Goal: Transaction & Acquisition: Purchase product/service

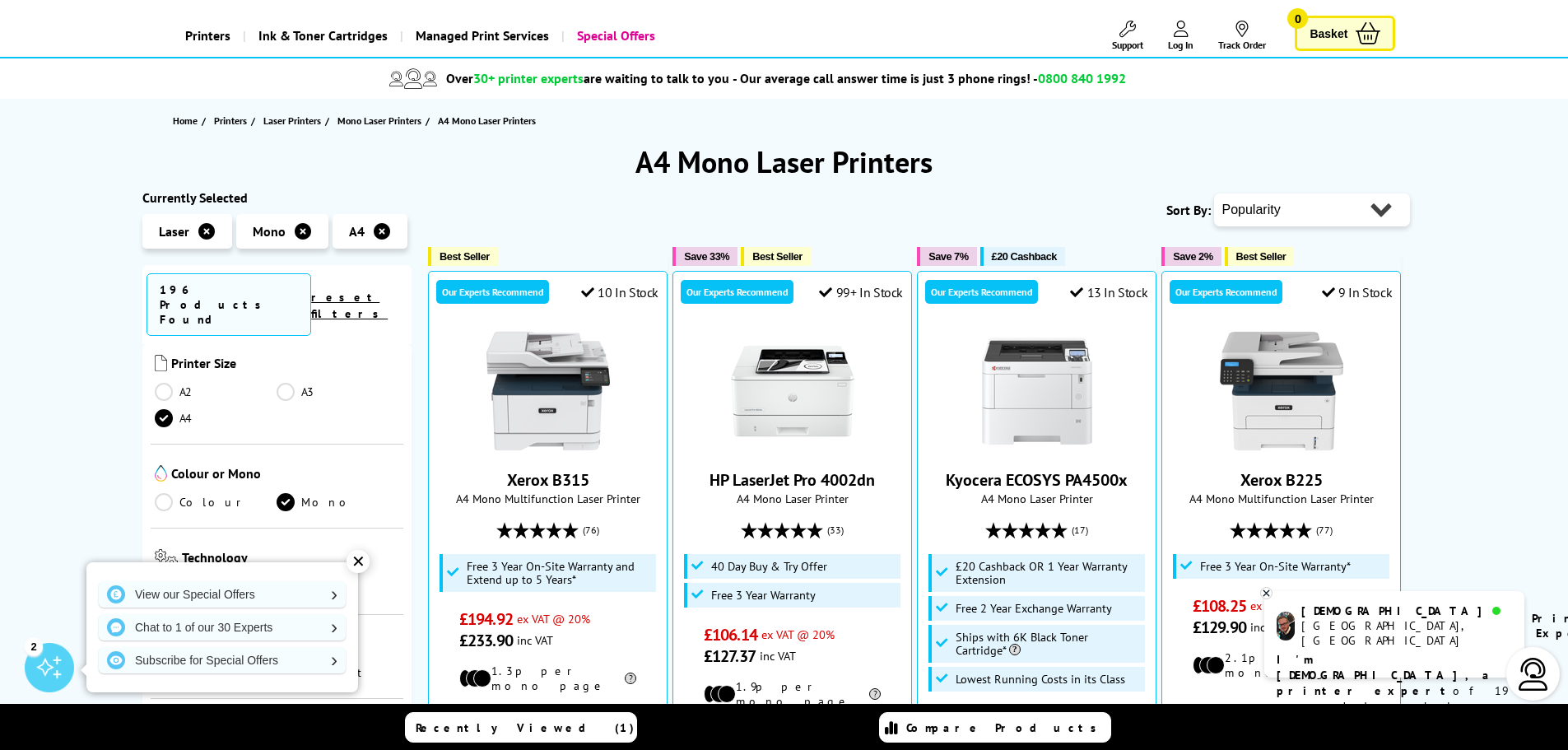
scroll to position [247, 0]
click at [358, 561] on div "✕" at bounding box center [358, 561] width 23 height 23
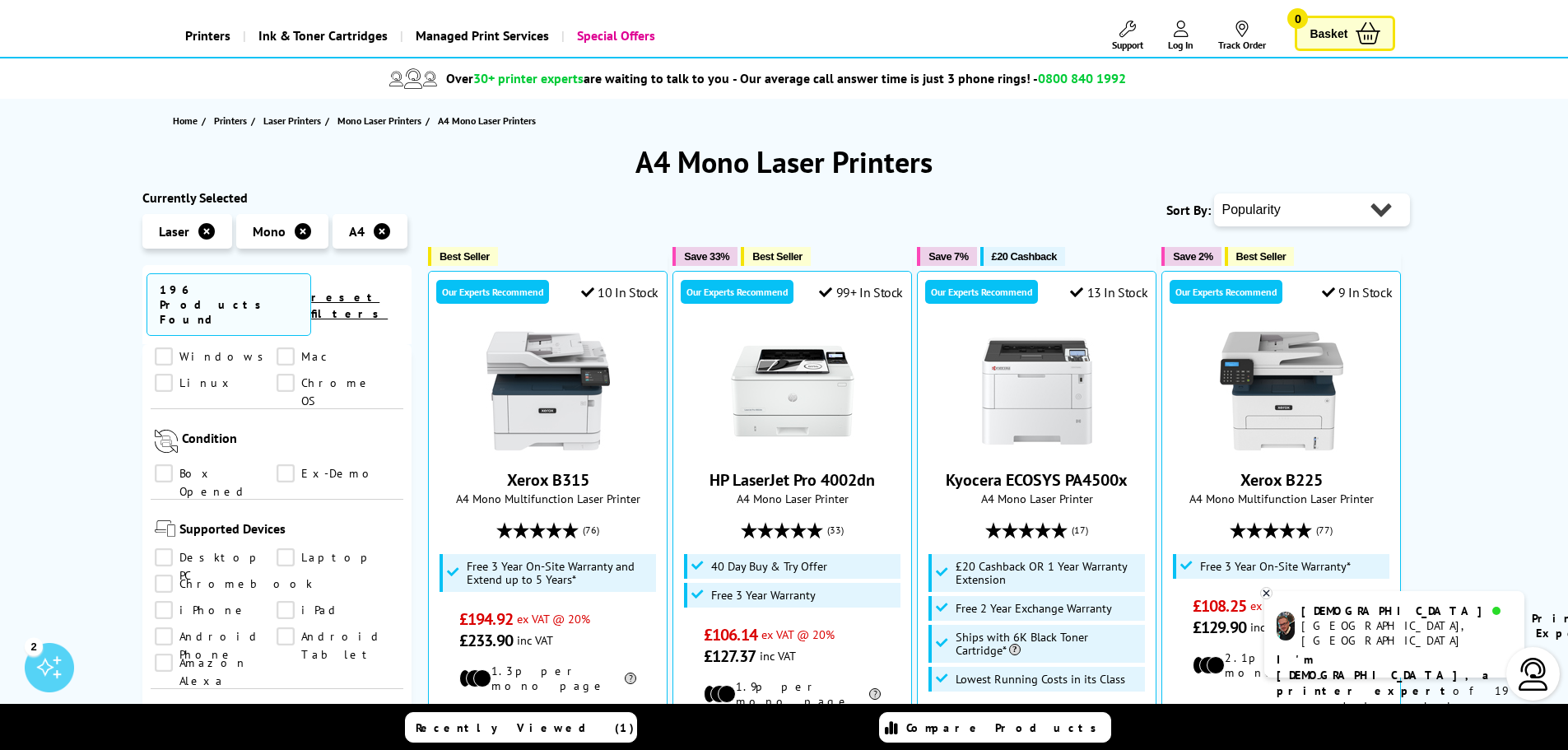
scroll to position [1235, 0]
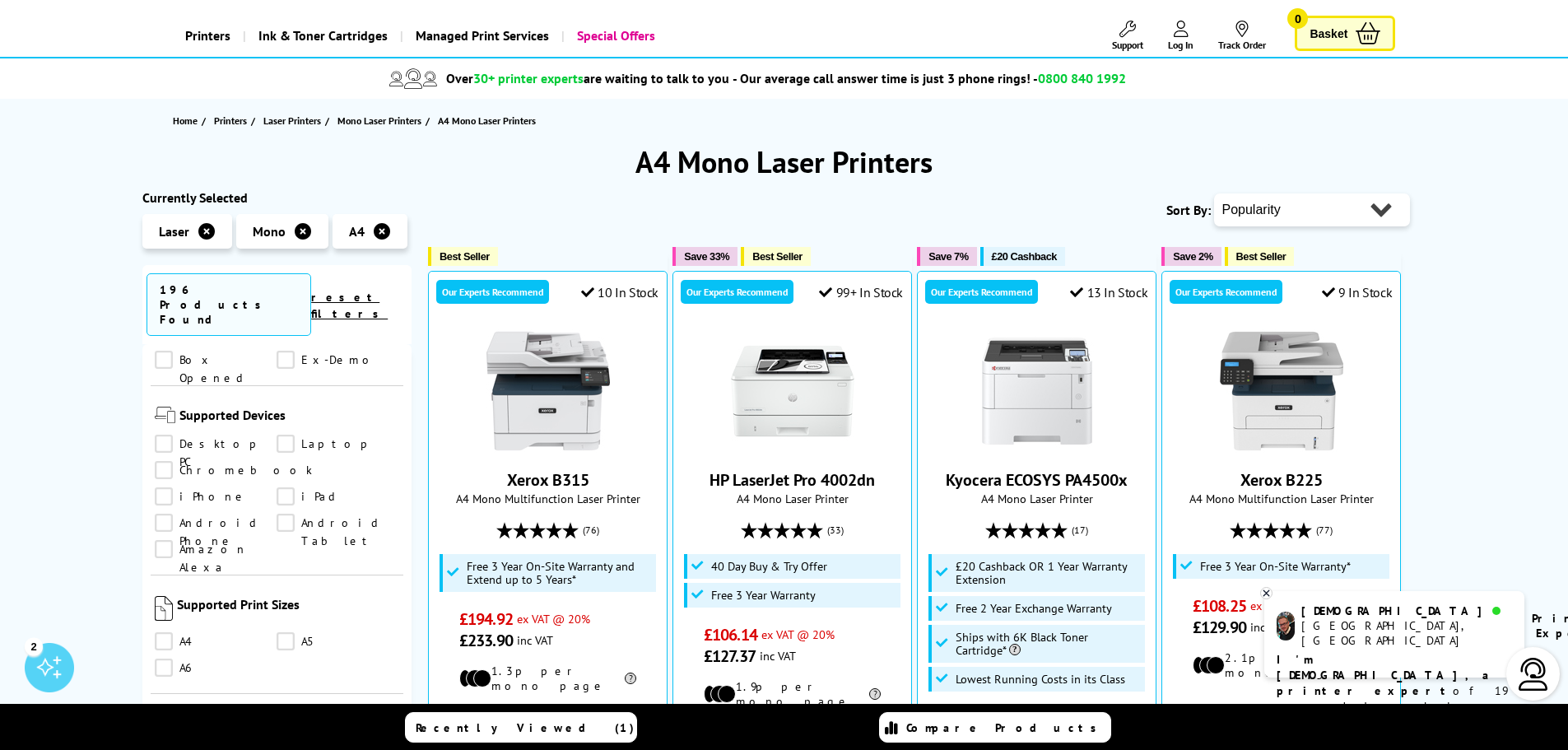
click at [281, 633] on link "A5" at bounding box center [337, 641] width 122 height 18
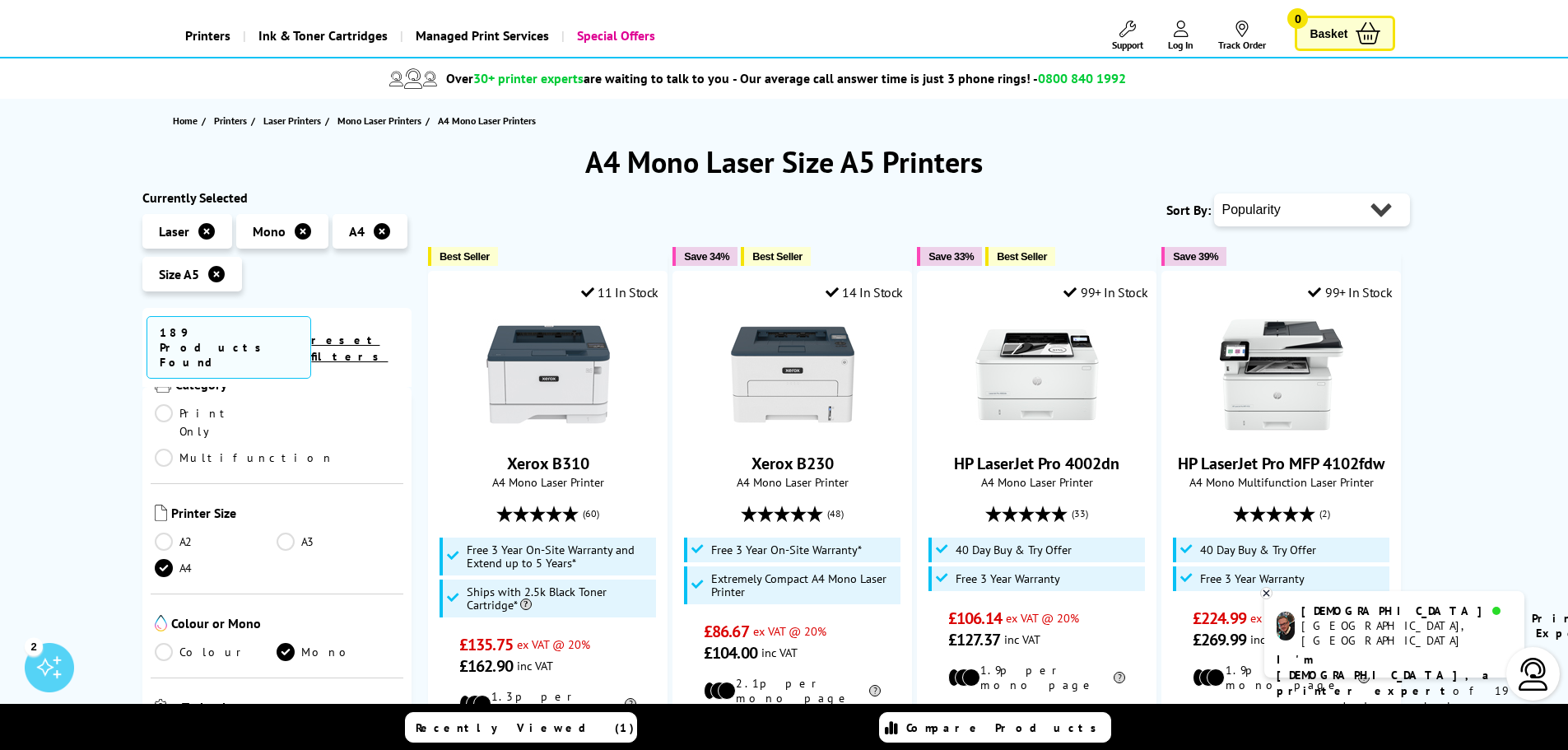
scroll to position [216, 0]
click at [381, 333] on link "reset filters" at bounding box center [349, 348] width 76 height 31
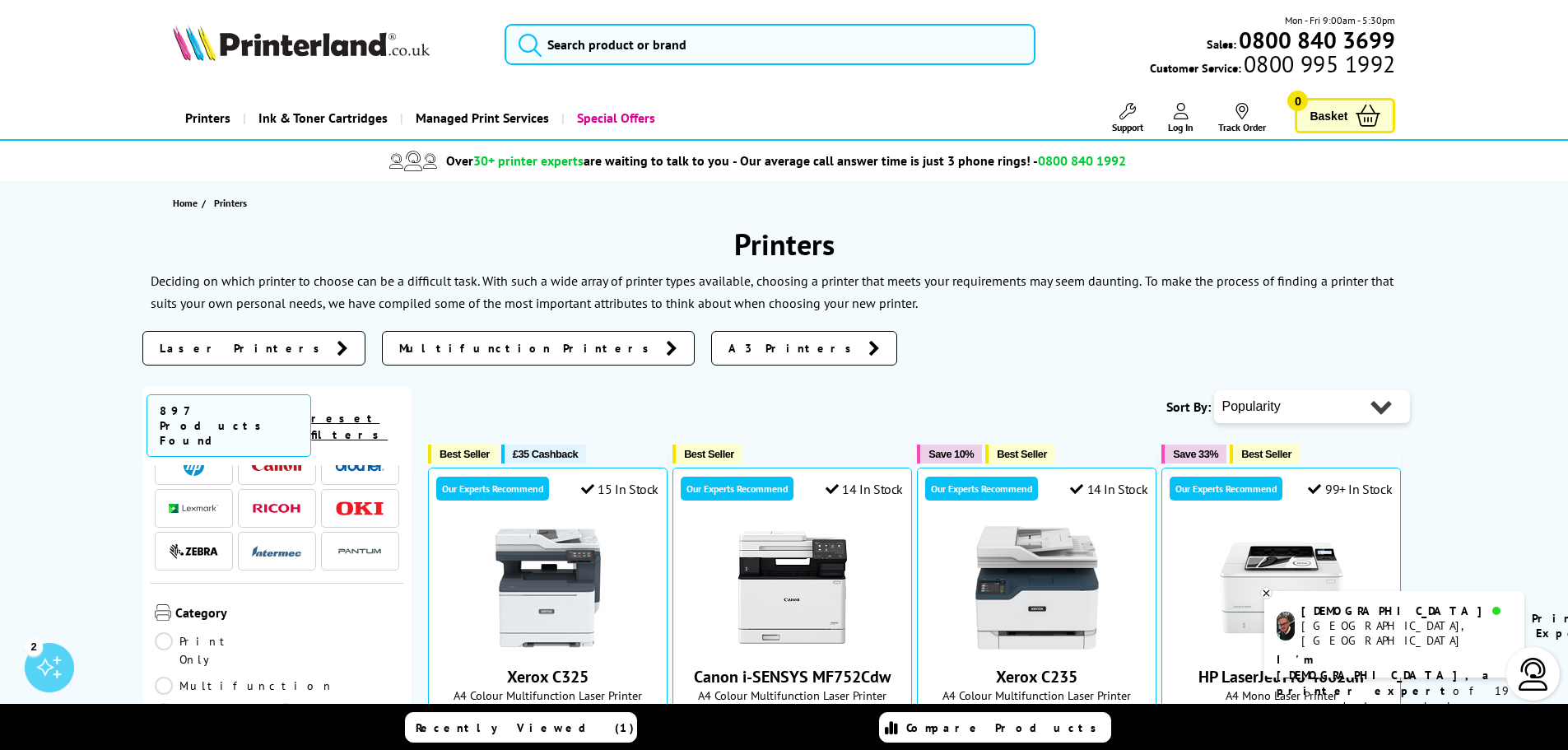
scroll to position [165, 0]
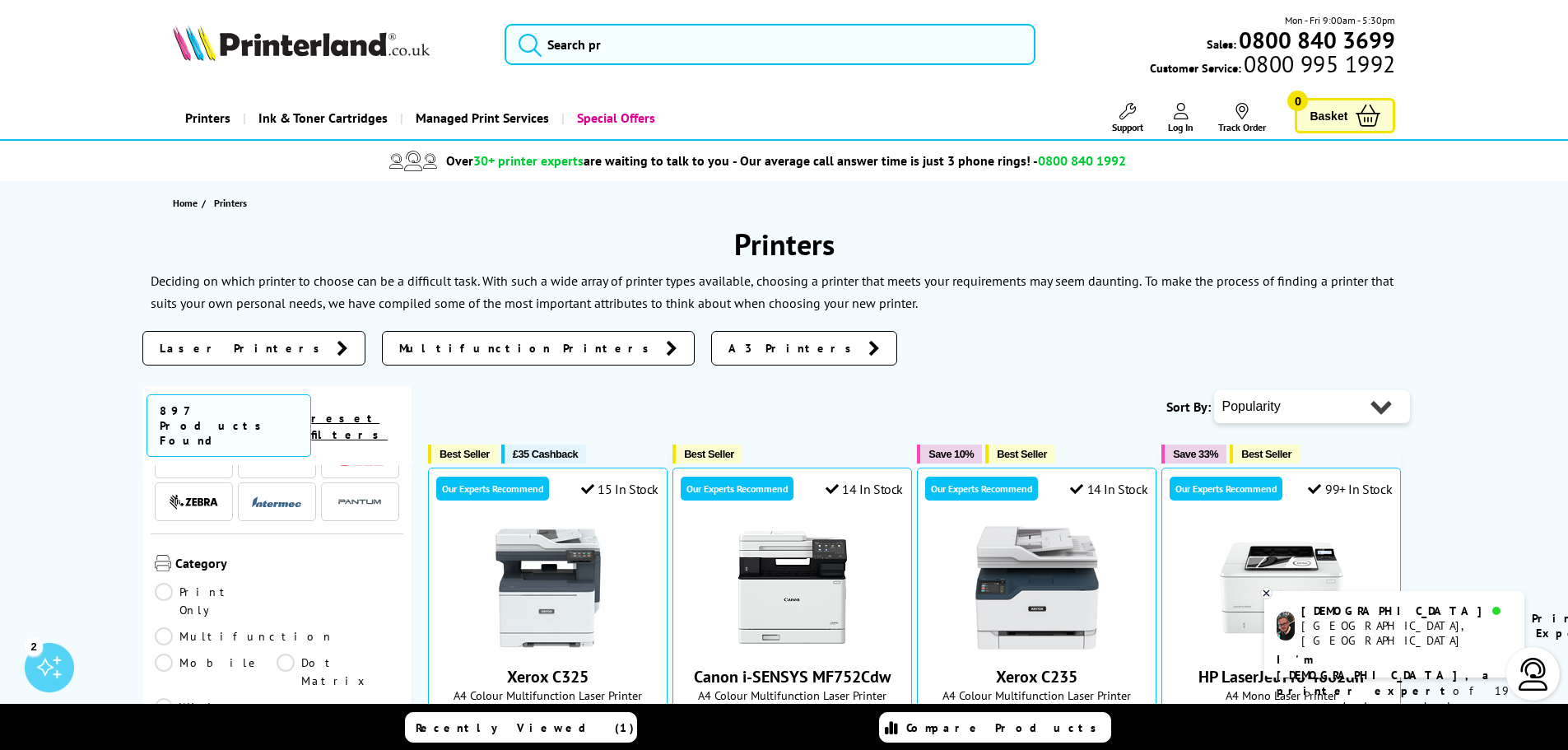
click at [165, 583] on link "Print Only" at bounding box center [215, 601] width 122 height 37
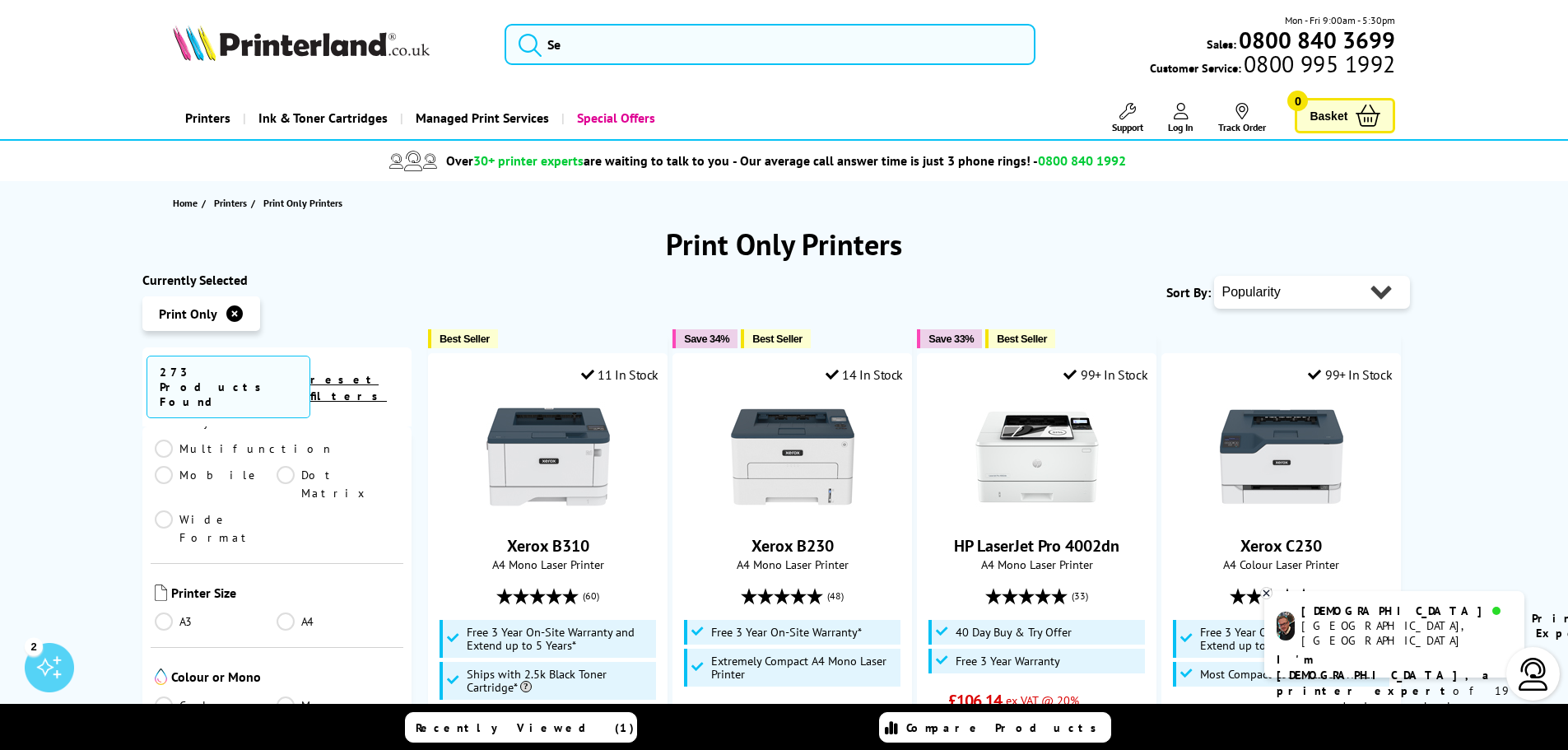
scroll to position [329, 0]
click at [286, 597] on link "A4" at bounding box center [337, 606] width 122 height 18
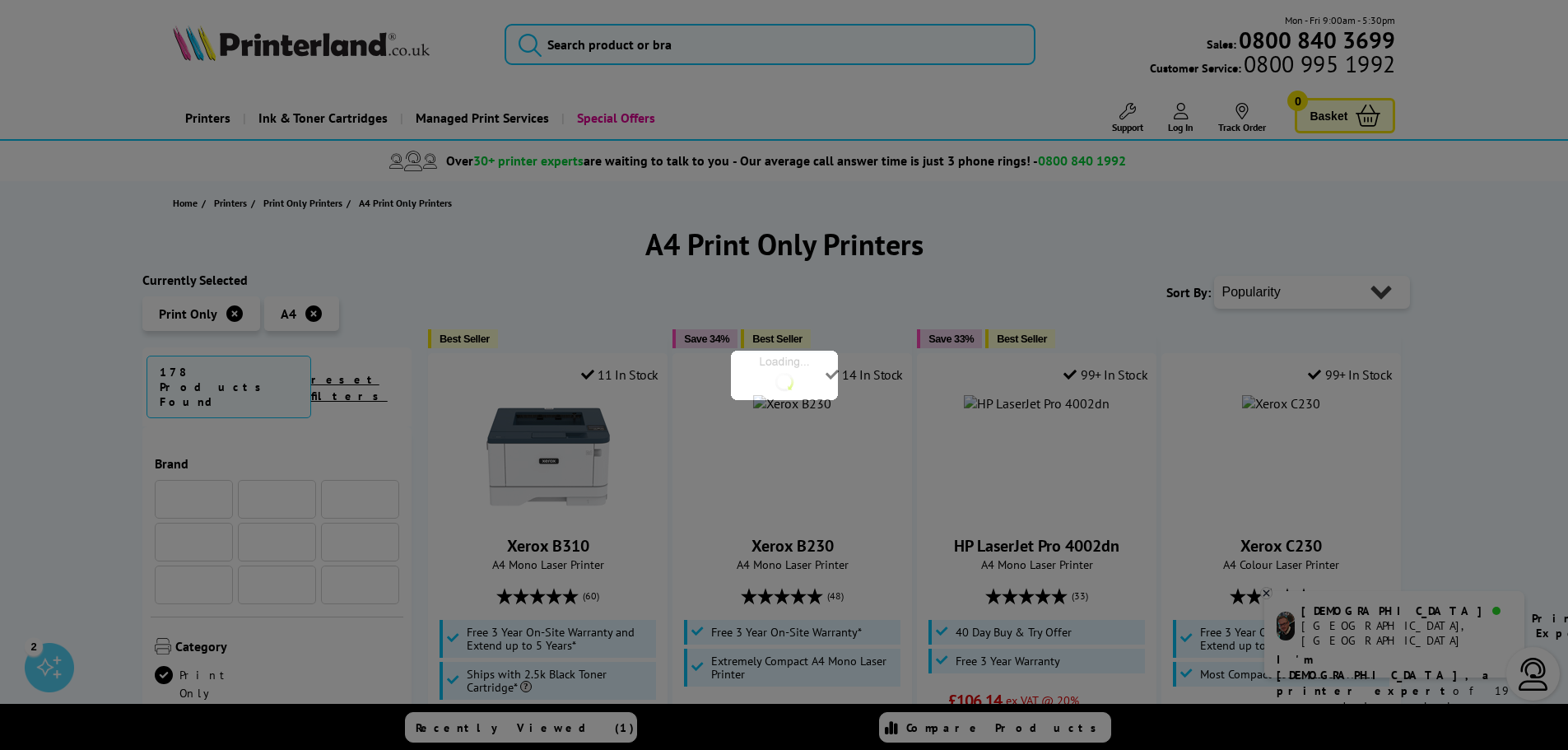
scroll to position [329, 0]
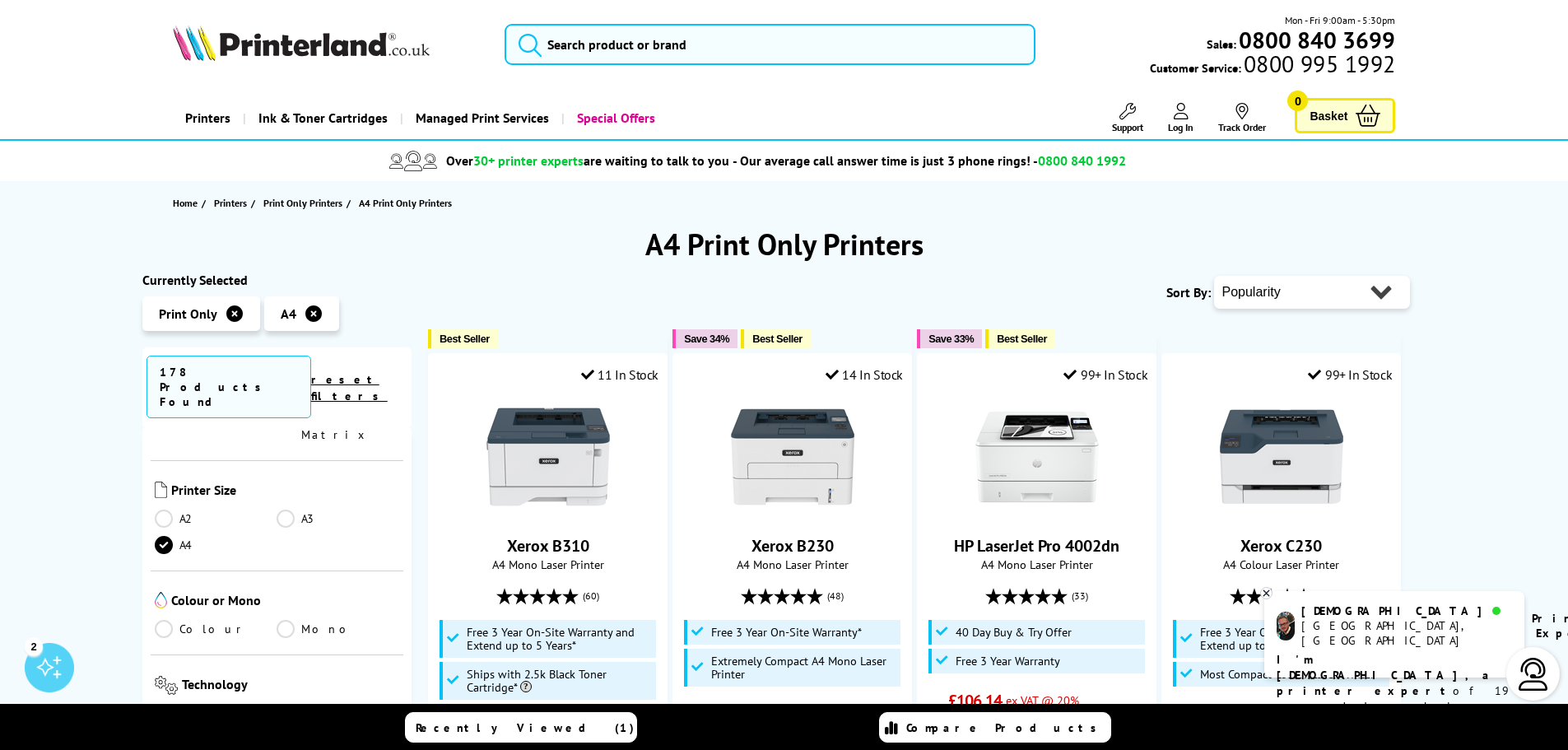
click at [283, 620] on link "Mono" at bounding box center [337, 628] width 122 height 18
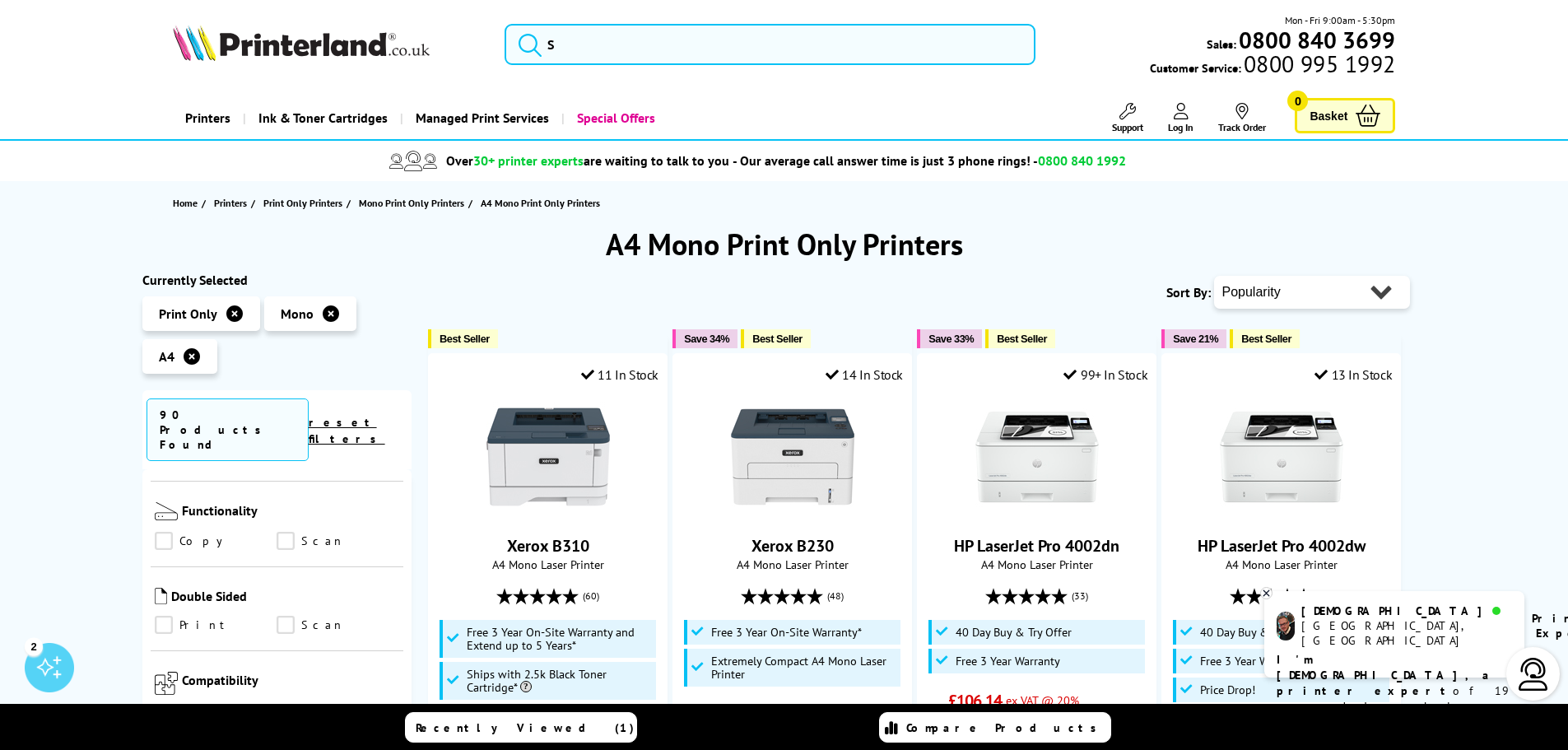
scroll to position [824, 0]
click at [279, 614] on link "Scan" at bounding box center [337, 623] width 122 height 18
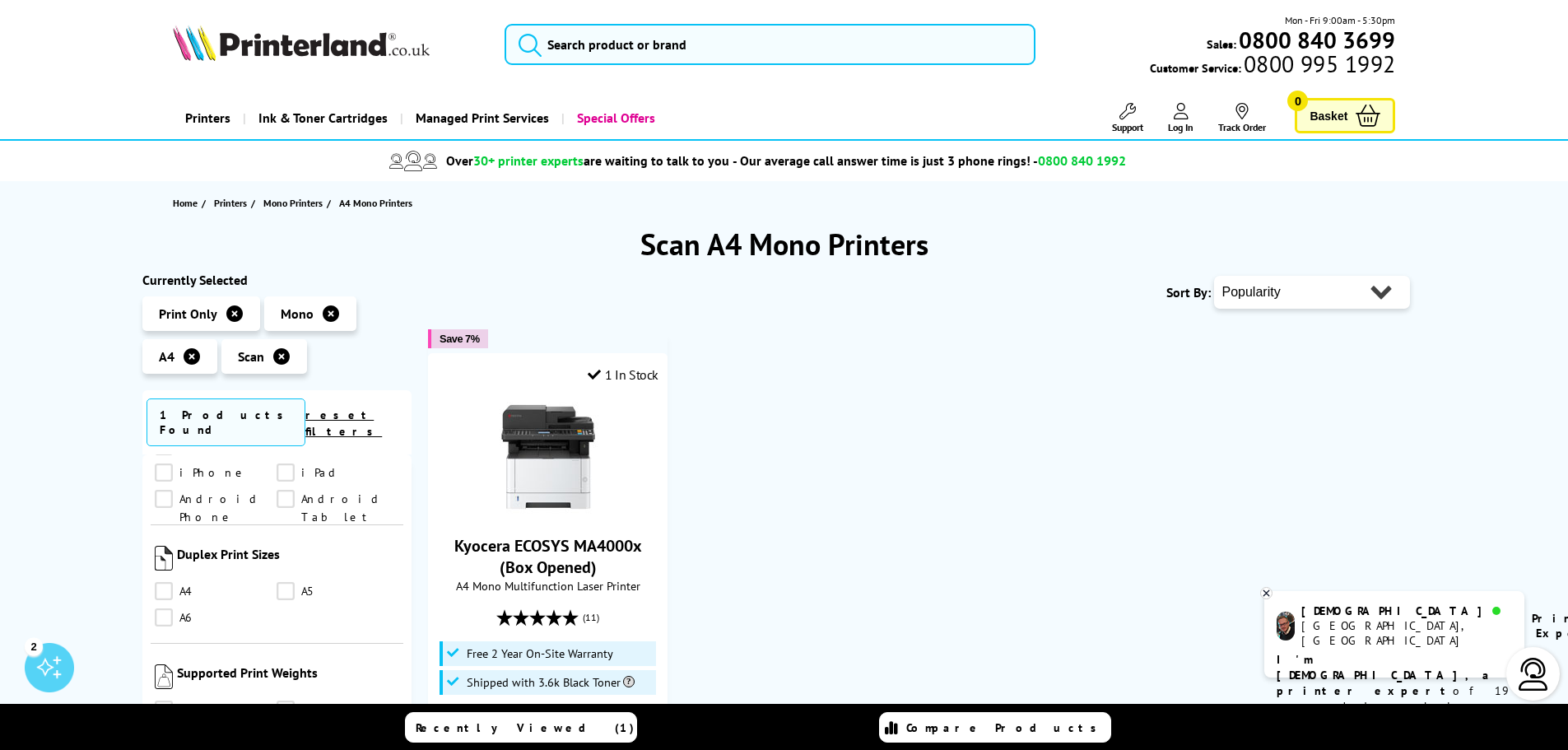
scroll to position [1153, 0]
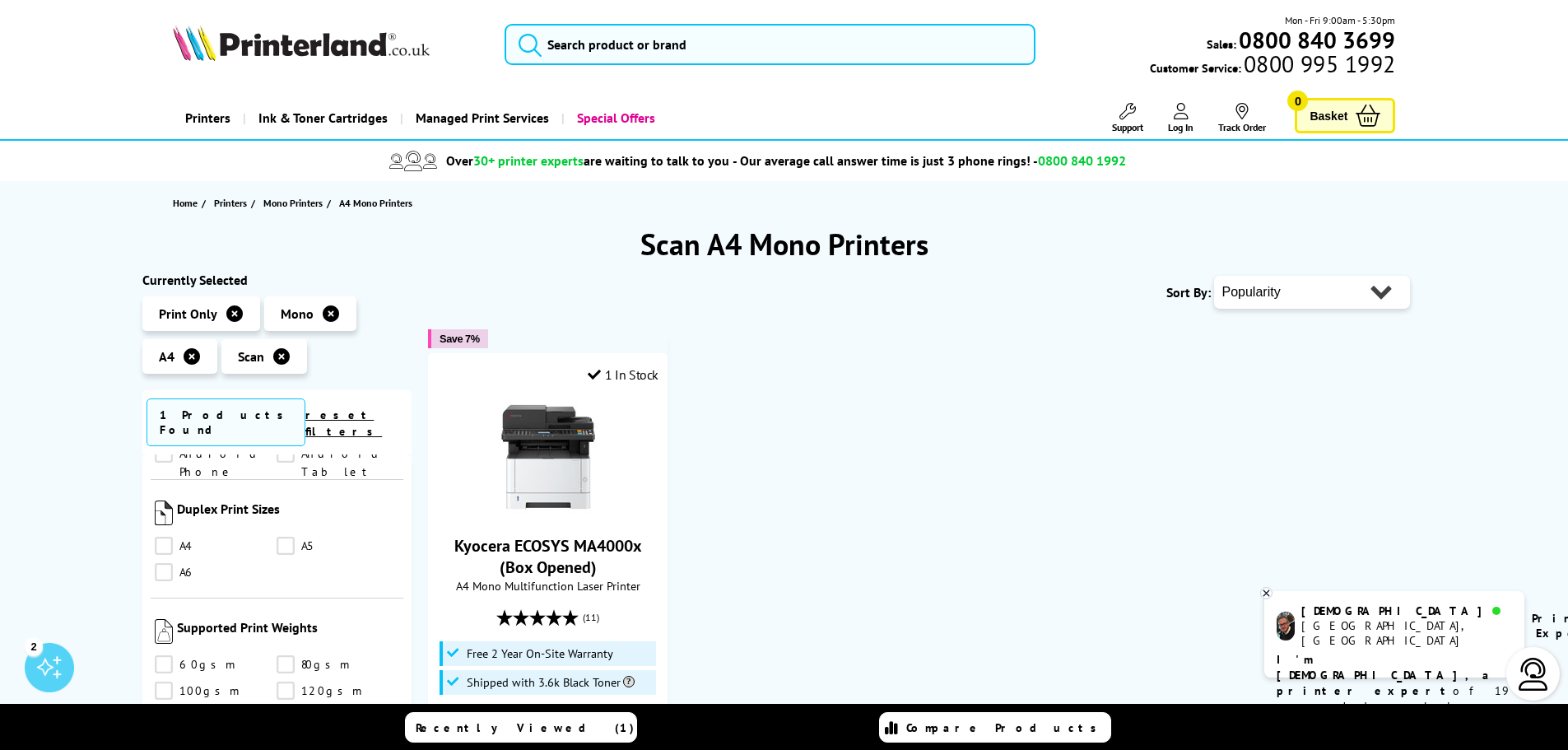
click at [295, 537] on link "A5" at bounding box center [337, 546] width 122 height 18
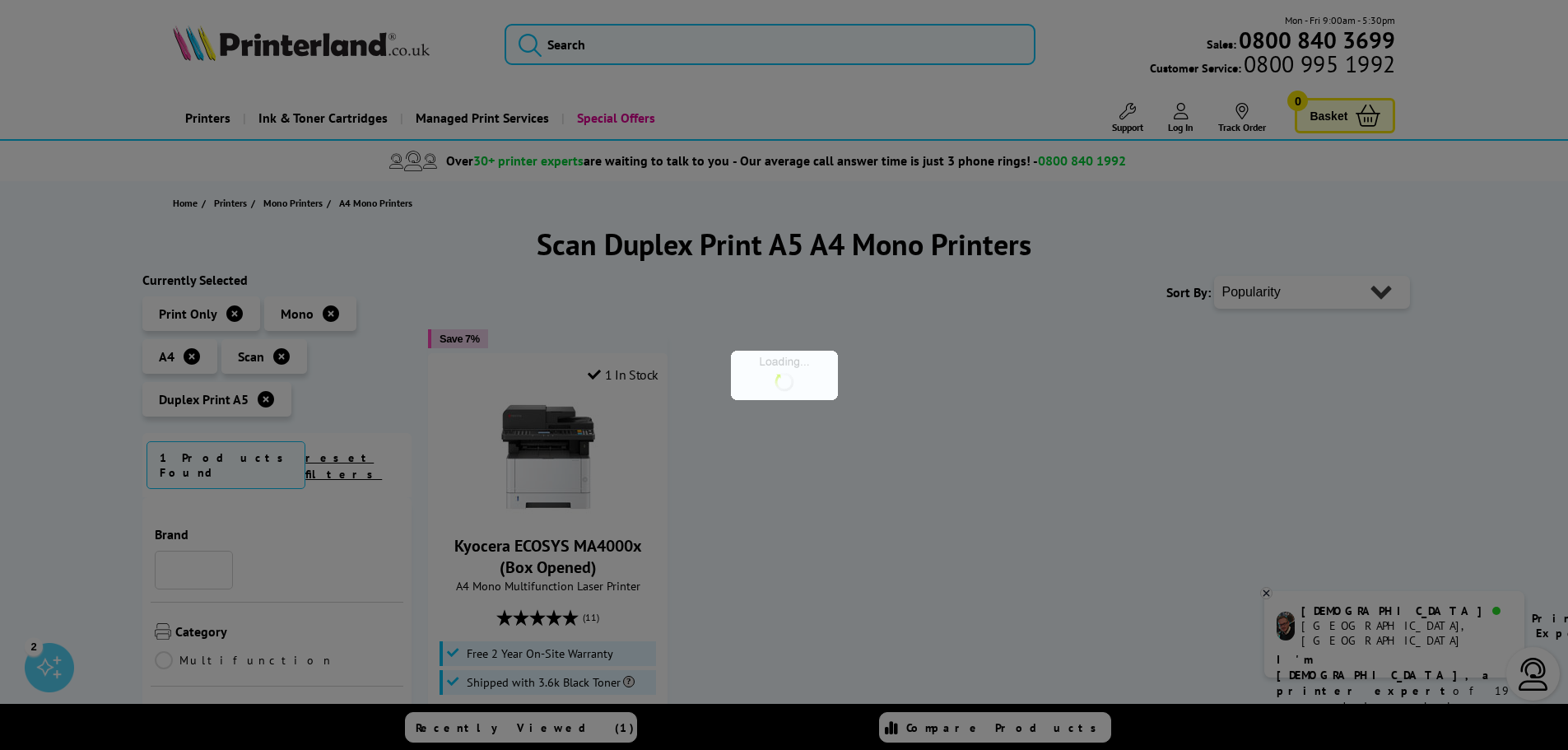
scroll to position [1153, 0]
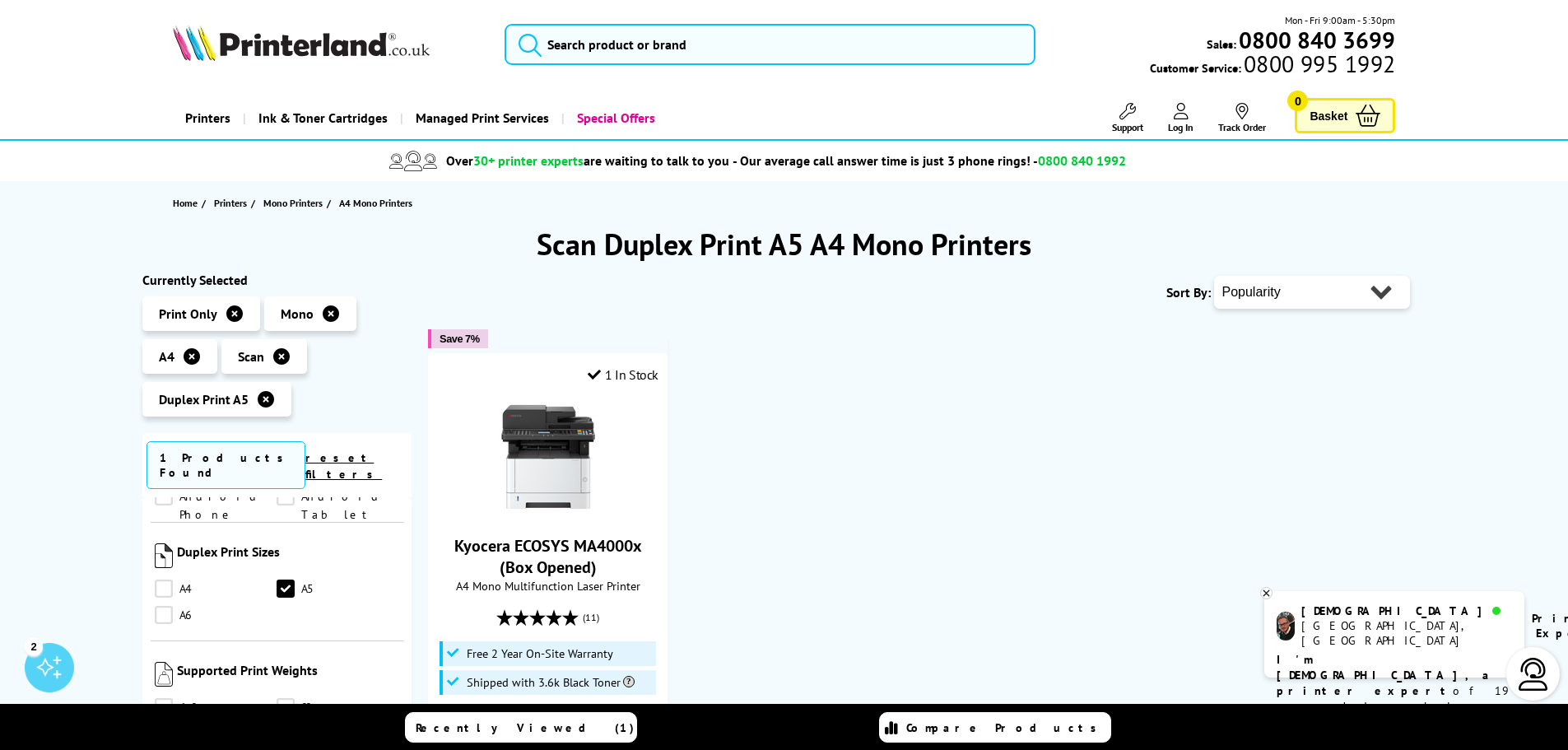
click at [285, 580] on link "A5" at bounding box center [337, 588] width 122 height 18
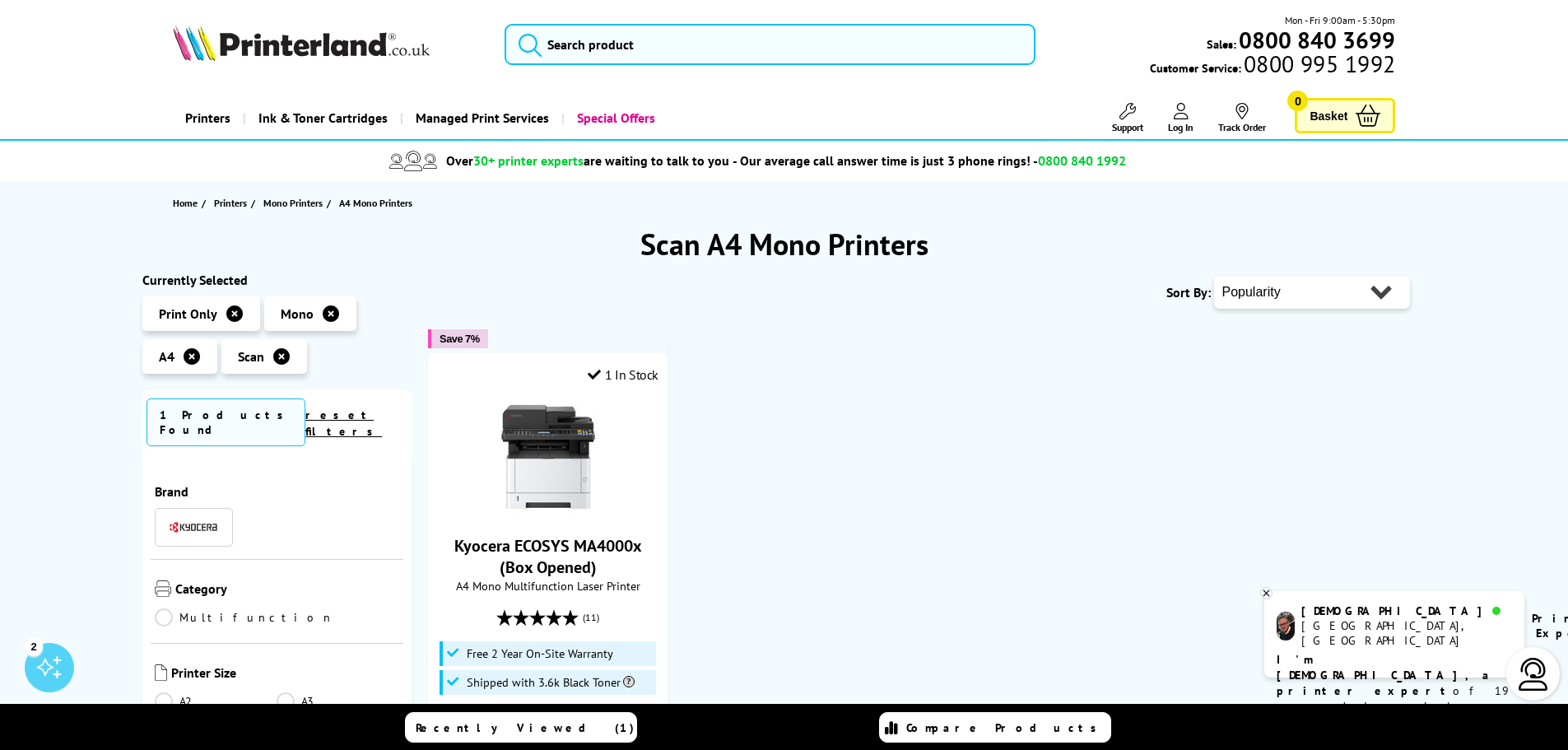
click at [843, 349] on ul "Save 7% 1 In Stock Kyocera ECOSYS MA4000x (Box Opened) A4 Mono Multifunction La…" at bounding box center [927, 627] width 997 height 628
